Goal: Transaction & Acquisition: Purchase product/service

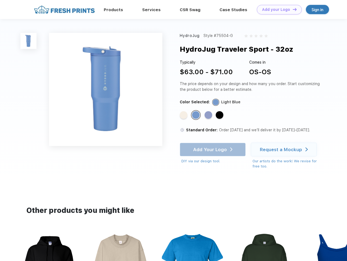
click at [277, 10] on link "Add your Logo Design Tool" at bounding box center [279, 10] width 45 height 10
click at [0, 0] on div "Design Tool" at bounding box center [0, 0] width 0 height 0
click at [292, 9] on link "Add your Logo Design Tool" at bounding box center [279, 10] width 45 height 10
click at [29, 41] on img at bounding box center [28, 41] width 16 height 16
click at [184, 115] on div "Standard Color" at bounding box center [184, 115] width 8 height 8
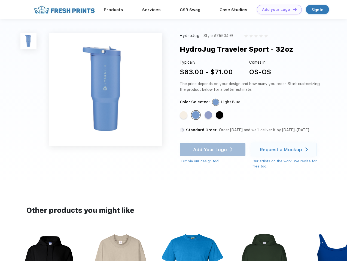
click at [196, 115] on div "Standard Color" at bounding box center [196, 115] width 8 height 8
click at [209, 115] on div "Standard Color" at bounding box center [208, 115] width 8 height 8
click at [220, 115] on div "Standard Color" at bounding box center [219, 115] width 8 height 8
click at [213, 150] on div "Add Your Logo DIY via our design tool. Ah shoot! This product isn't up in our d…" at bounding box center [213, 153] width 66 height 21
click at [284, 150] on div "Request a Mockup" at bounding box center [281, 149] width 42 height 5
